Goal: Check status: Check status

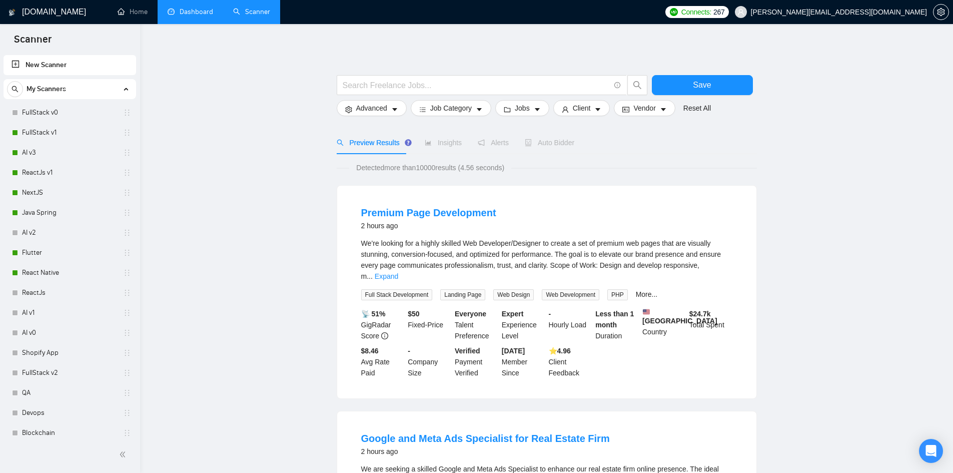
click at [195, 8] on link "Dashboard" at bounding box center [191, 12] width 46 height 9
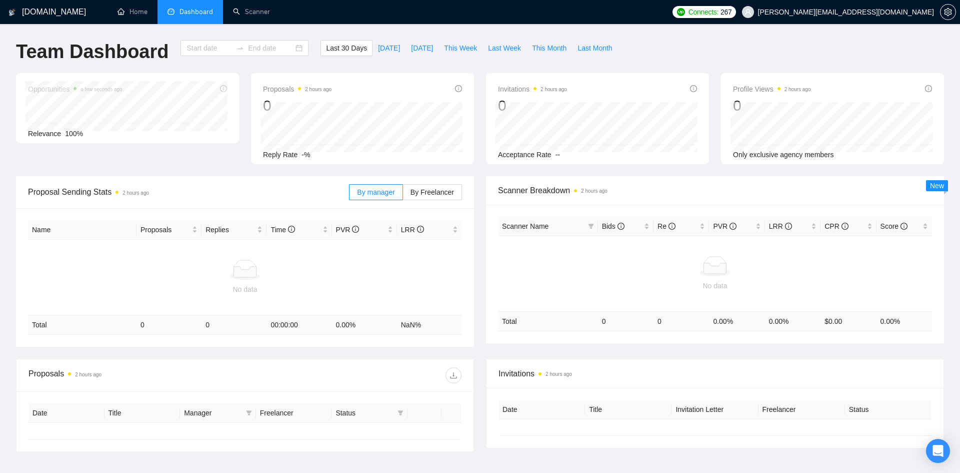
type input "[DATE]"
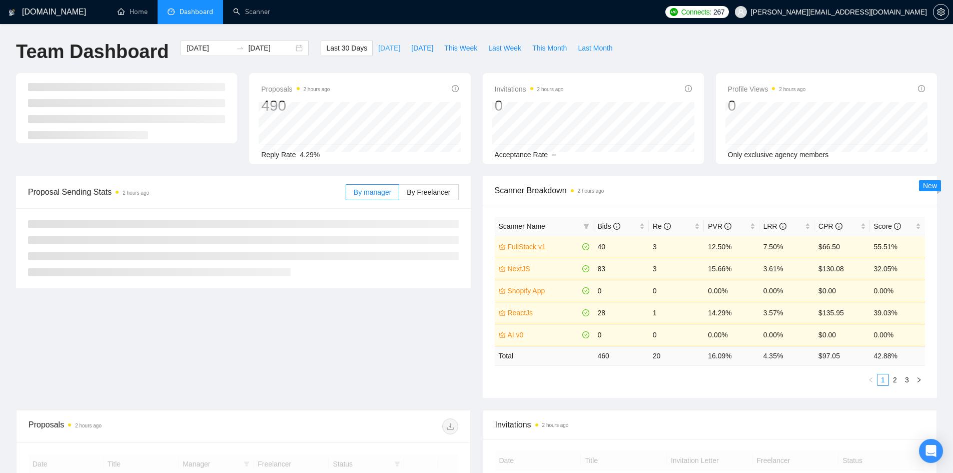
click at [380, 50] on span "[DATE]" at bounding box center [389, 48] width 22 height 11
type input "[DATE]"
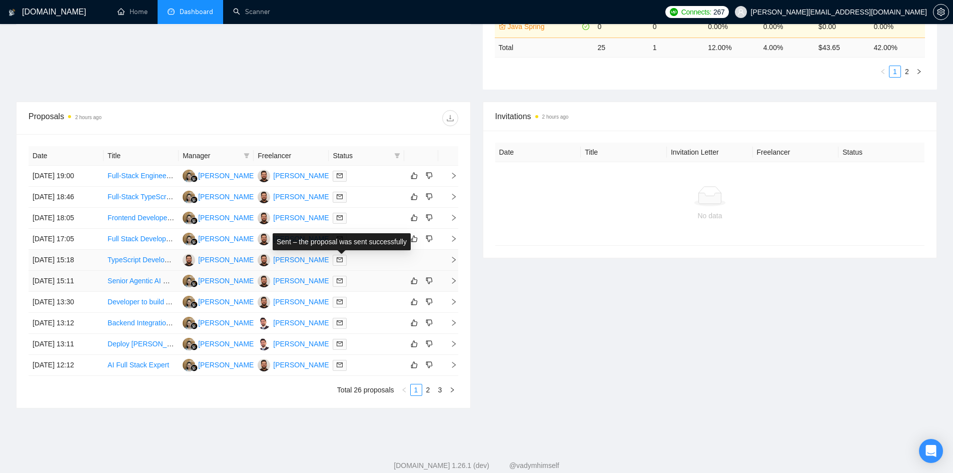
scroll to position [333, 0]
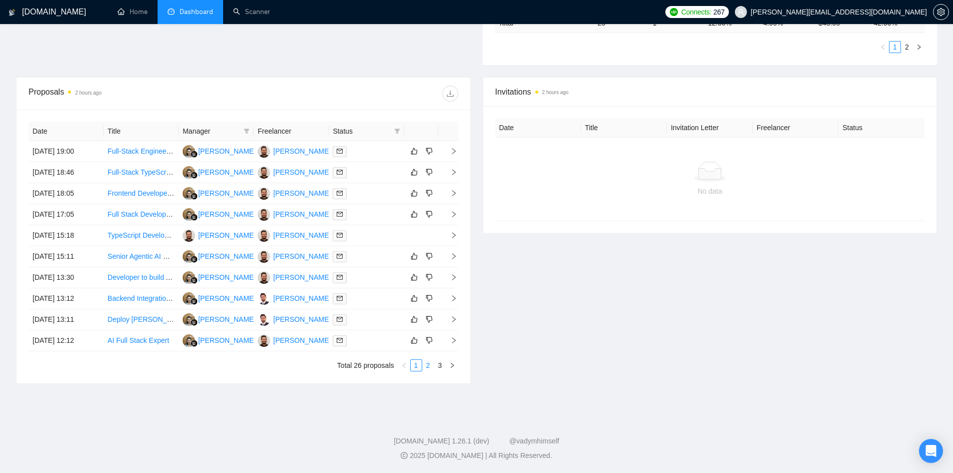
click at [424, 362] on link "2" at bounding box center [428, 365] width 11 height 11
click at [414, 364] on link "1" at bounding box center [416, 365] width 11 height 11
